Goal: Task Accomplishment & Management: Manage account settings

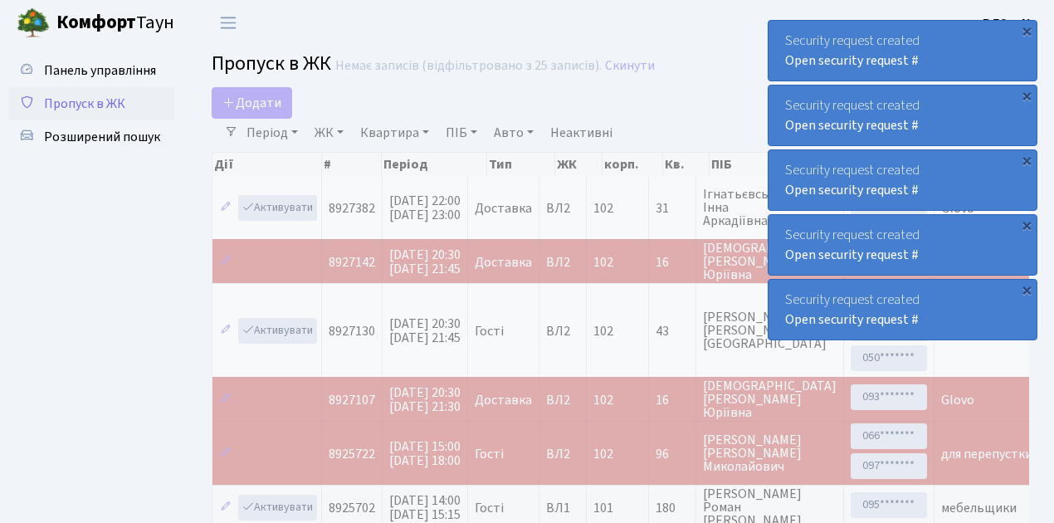
select select "25"
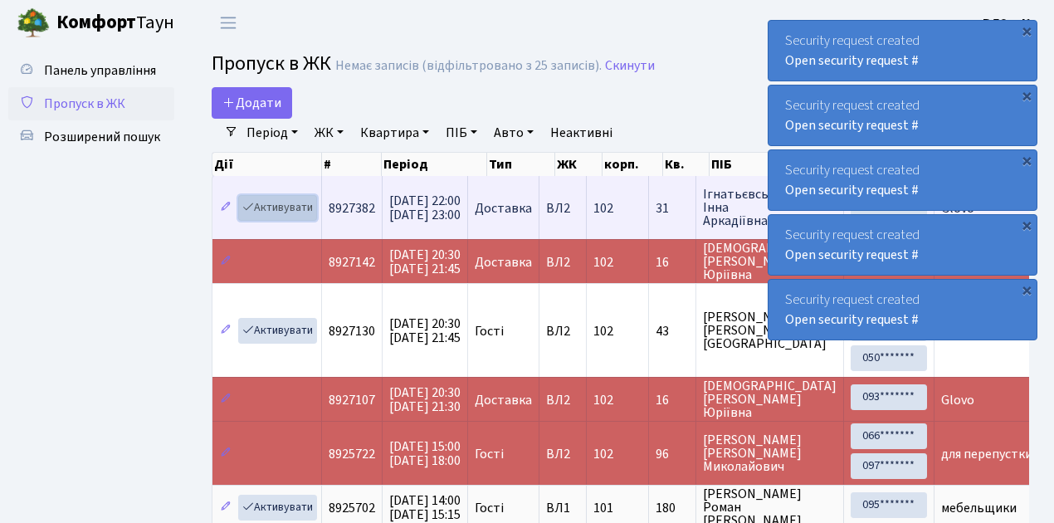
click at [299, 203] on link "Активувати" at bounding box center [277, 208] width 79 height 26
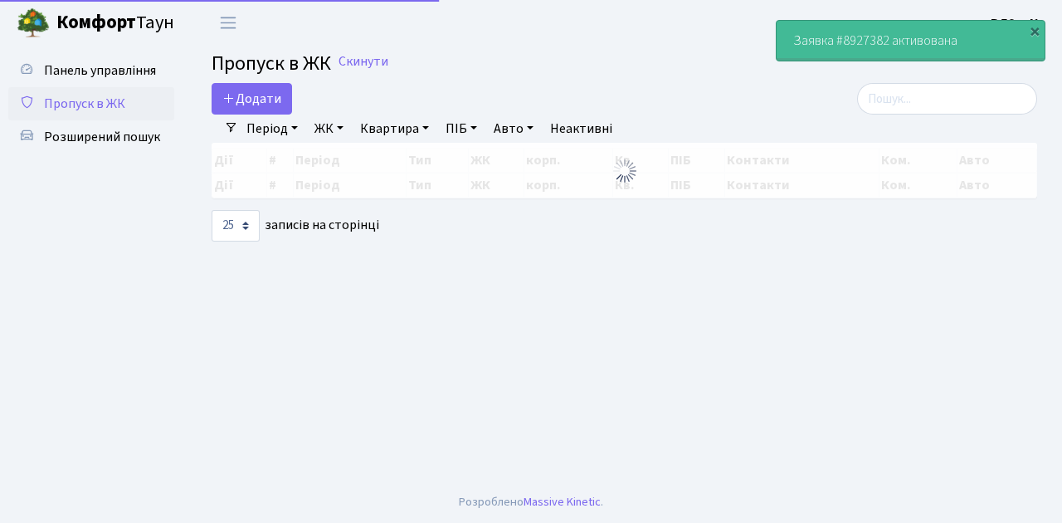
select select "25"
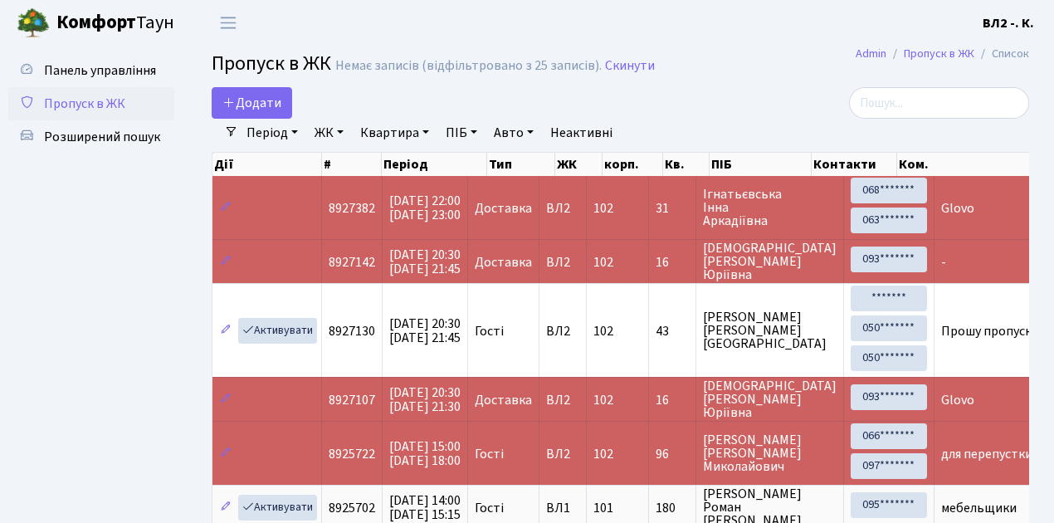
click at [98, 105] on span "Пропуск в ЖК" at bounding box center [84, 104] width 81 height 18
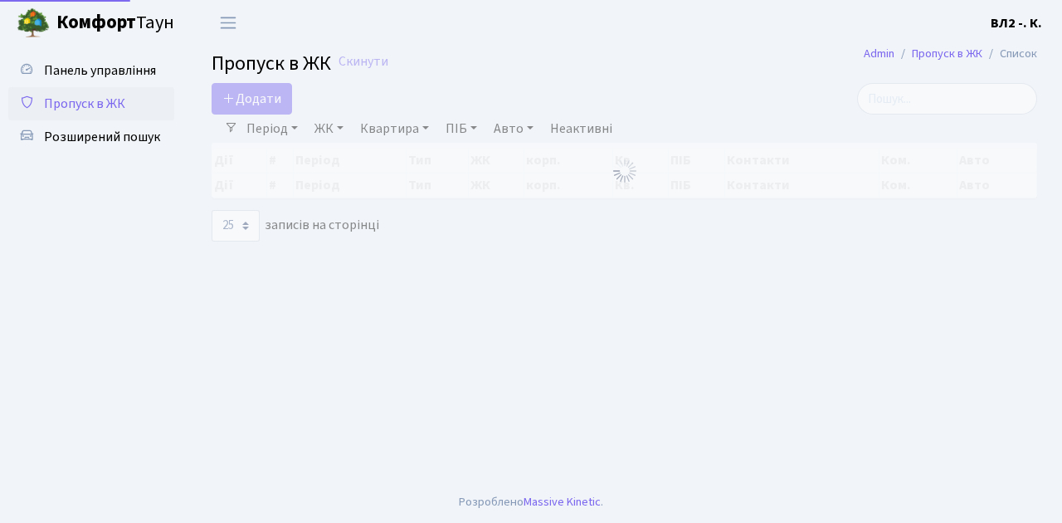
select select "25"
